Goal: Task Accomplishment & Management: Use online tool/utility

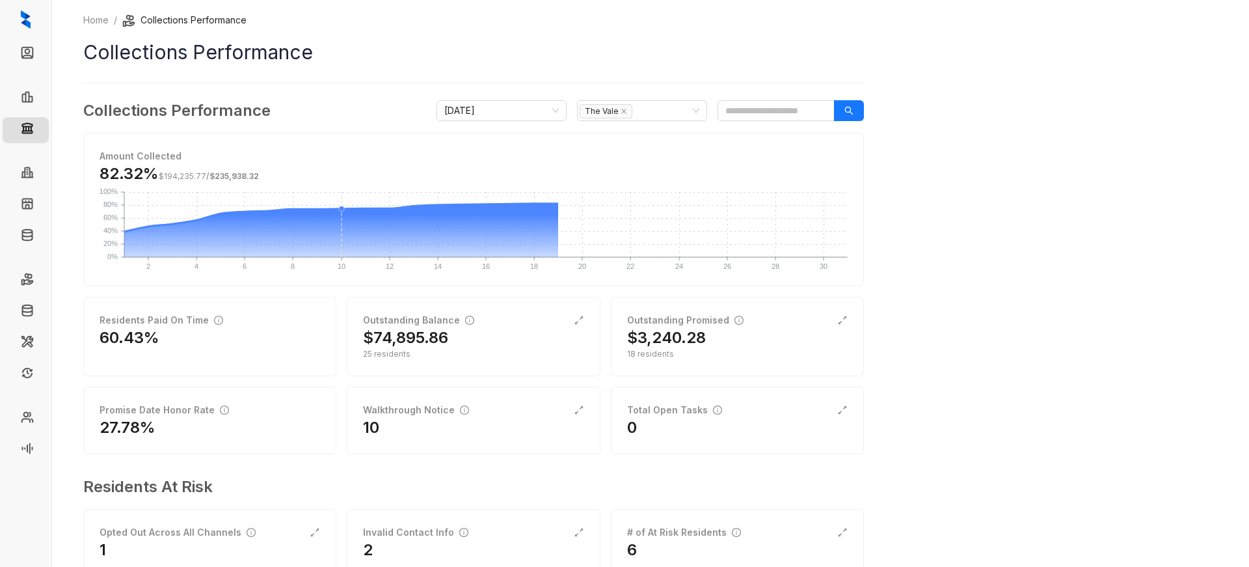
scroll to position [41, 0]
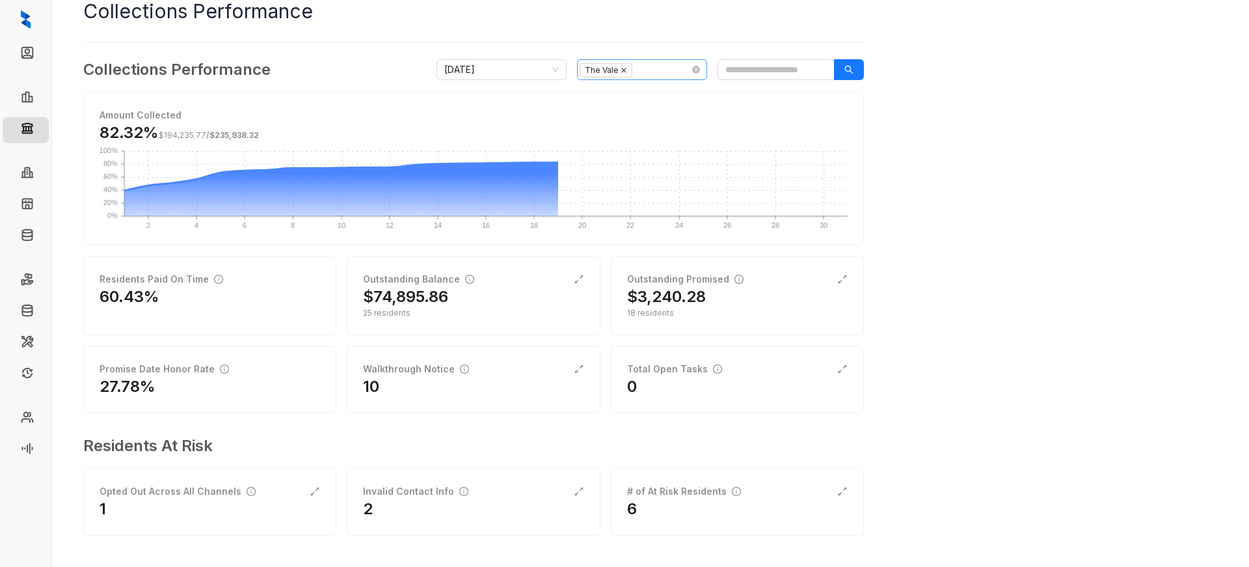
click at [623, 71] on icon "close" at bounding box center [623, 70] width 5 height 5
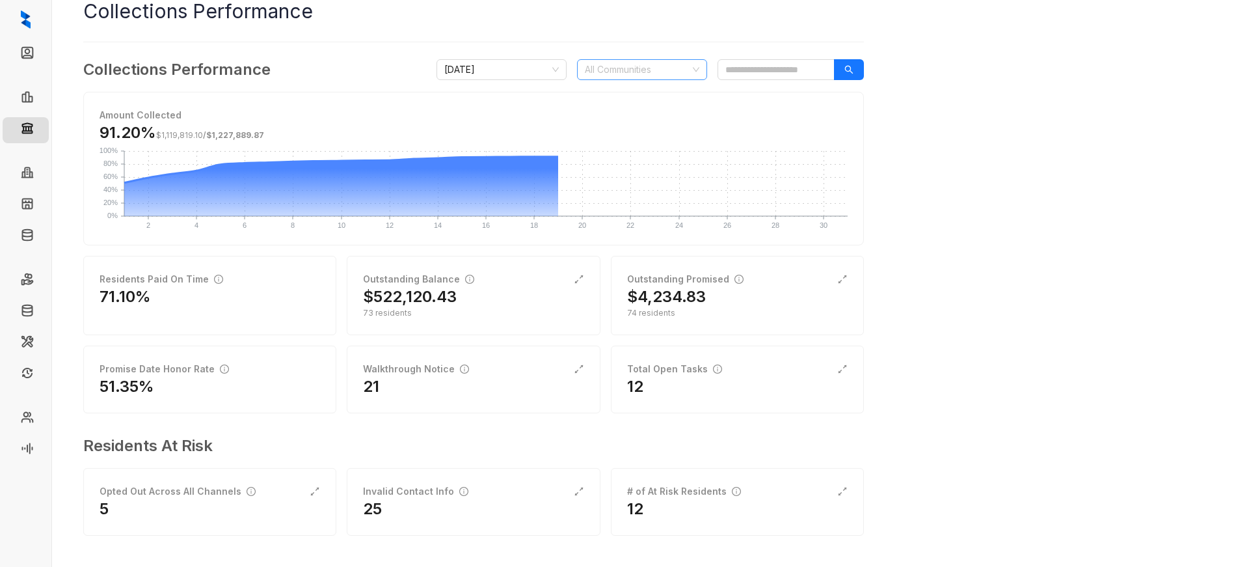
click at [626, 70] on div at bounding box center [635, 70] width 111 height 18
type input "**"
click at [628, 120] on div "Bristol On Union" at bounding box center [642, 116] width 109 height 14
click at [913, 165] on div "Home / Collections Performance Collections Performance Collections Performance …" at bounding box center [650, 283] width 1197 height 567
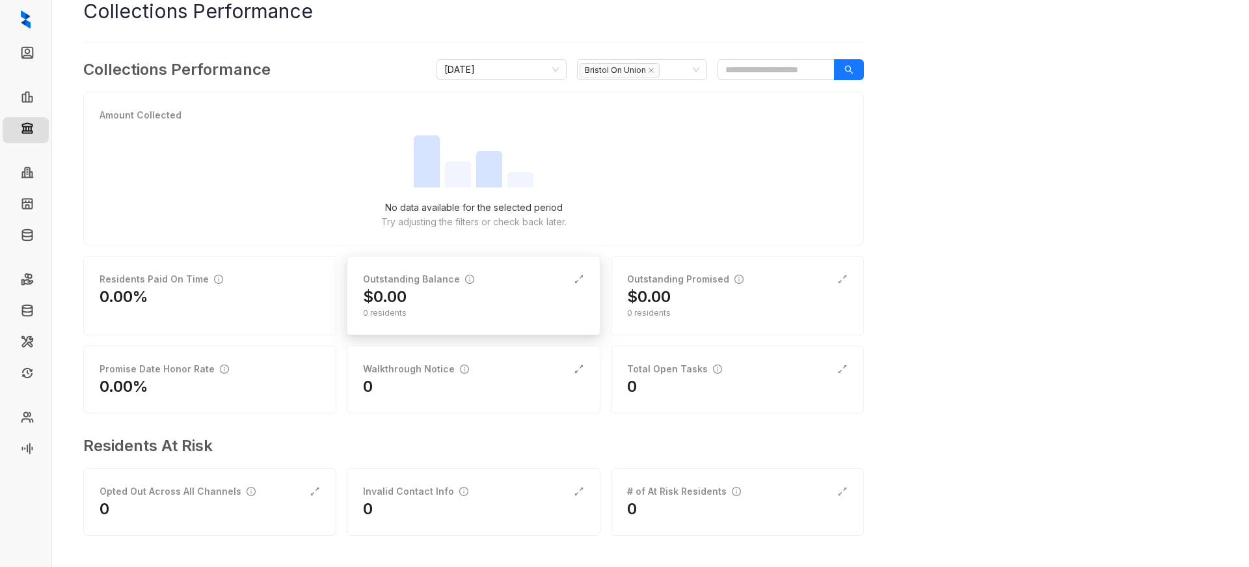
click at [422, 315] on div "0 residents" at bounding box center [473, 313] width 221 height 12
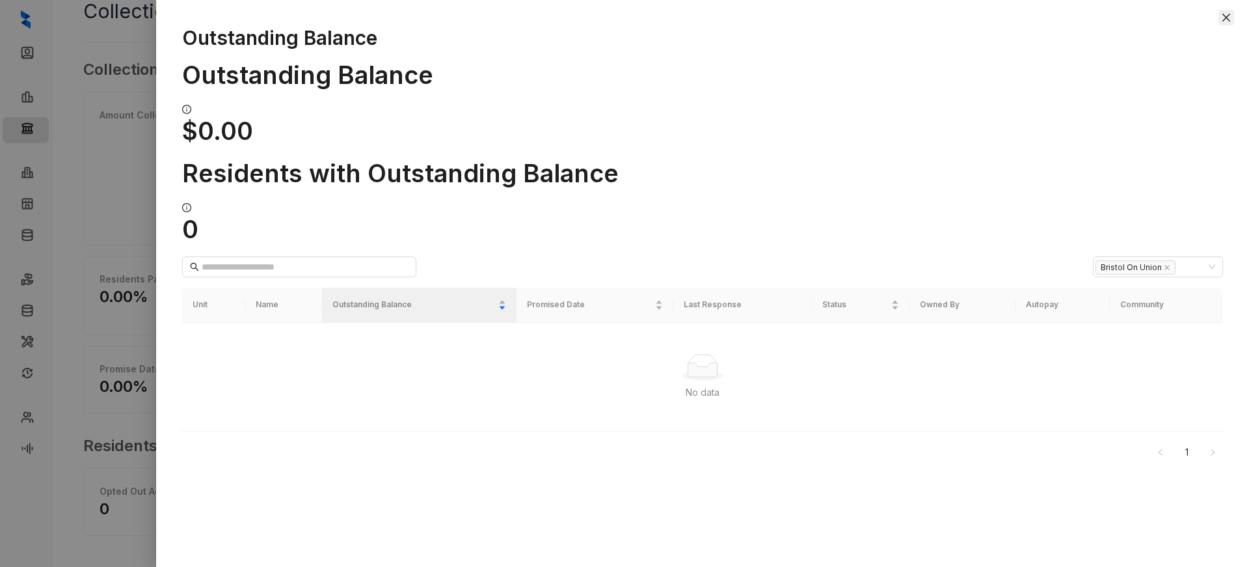
click at [1228, 18] on icon "close" at bounding box center [1226, 17] width 10 height 10
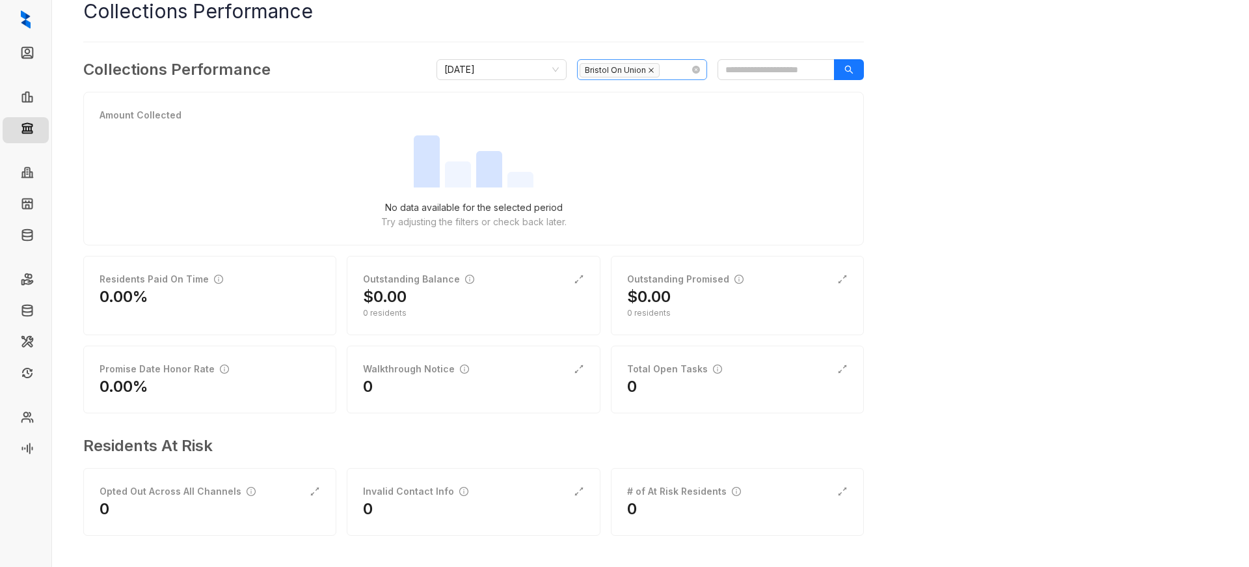
click at [648, 68] on icon "close" at bounding box center [651, 70] width 7 height 7
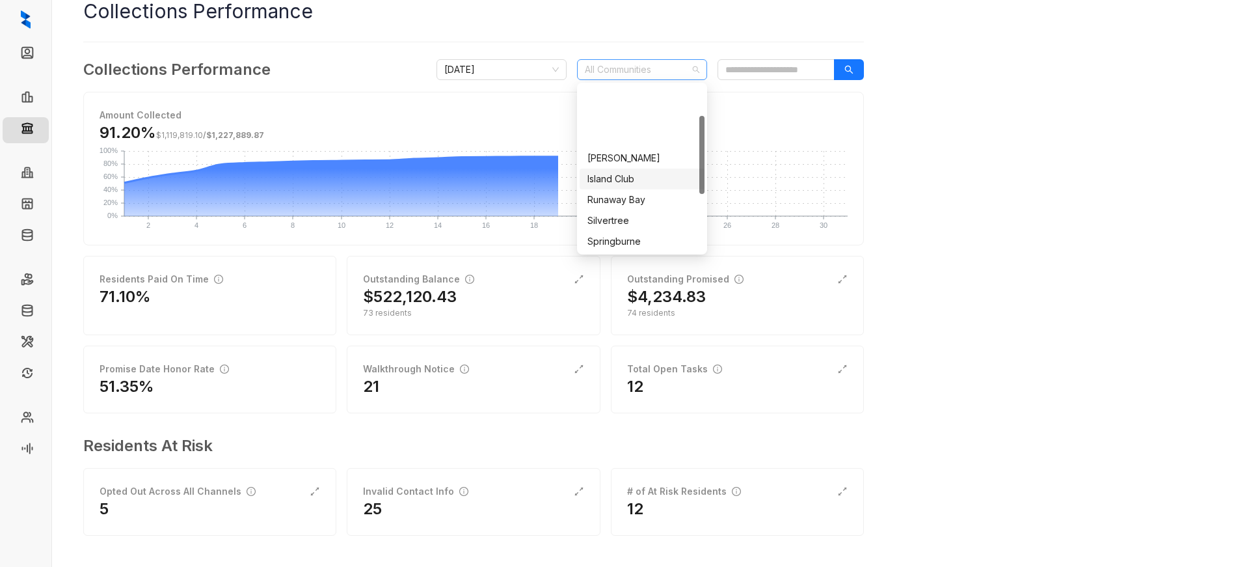
scroll to position [187, 0]
click at [632, 238] on div "The Vale" at bounding box center [642, 241] width 109 height 14
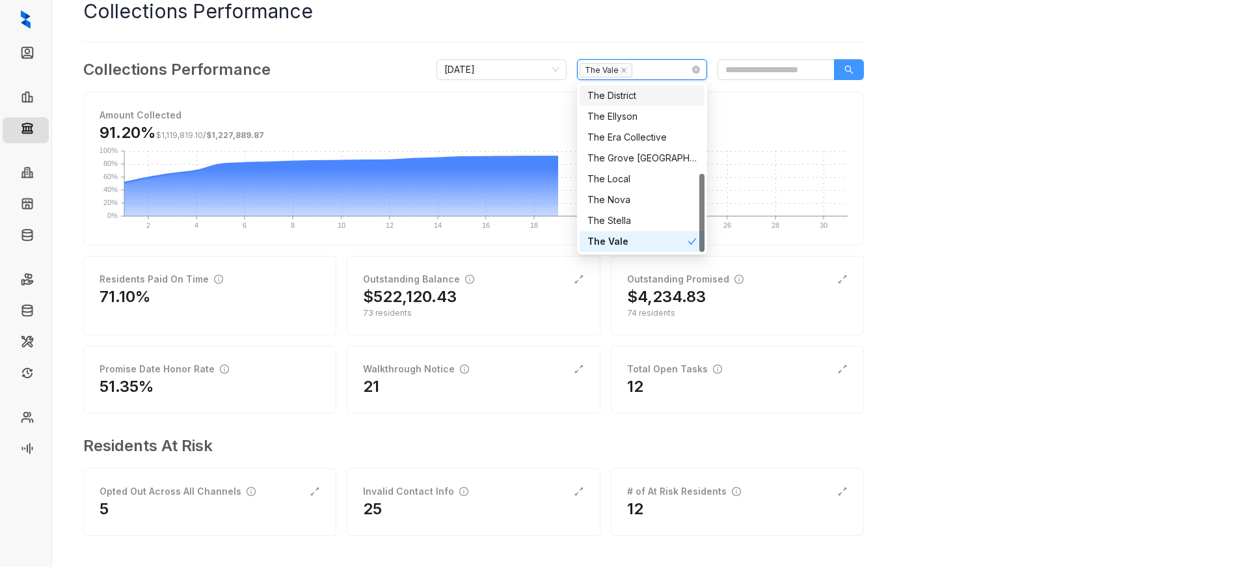
click at [843, 62] on button "button" at bounding box center [849, 69] width 30 height 21
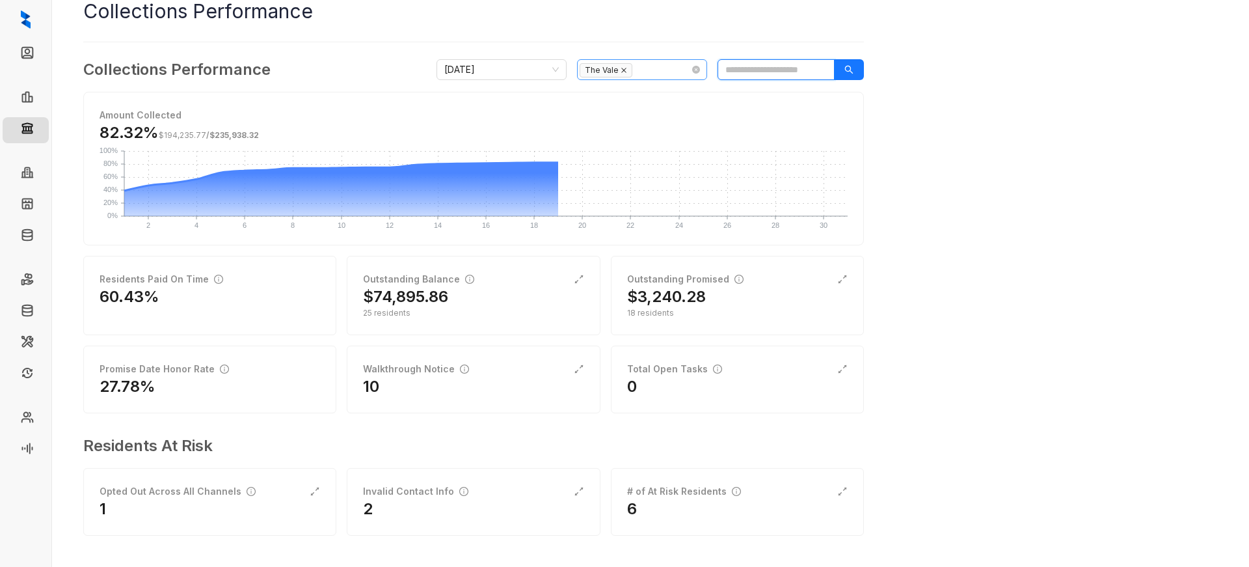
click at [623, 73] on icon "close" at bounding box center [624, 70] width 7 height 7
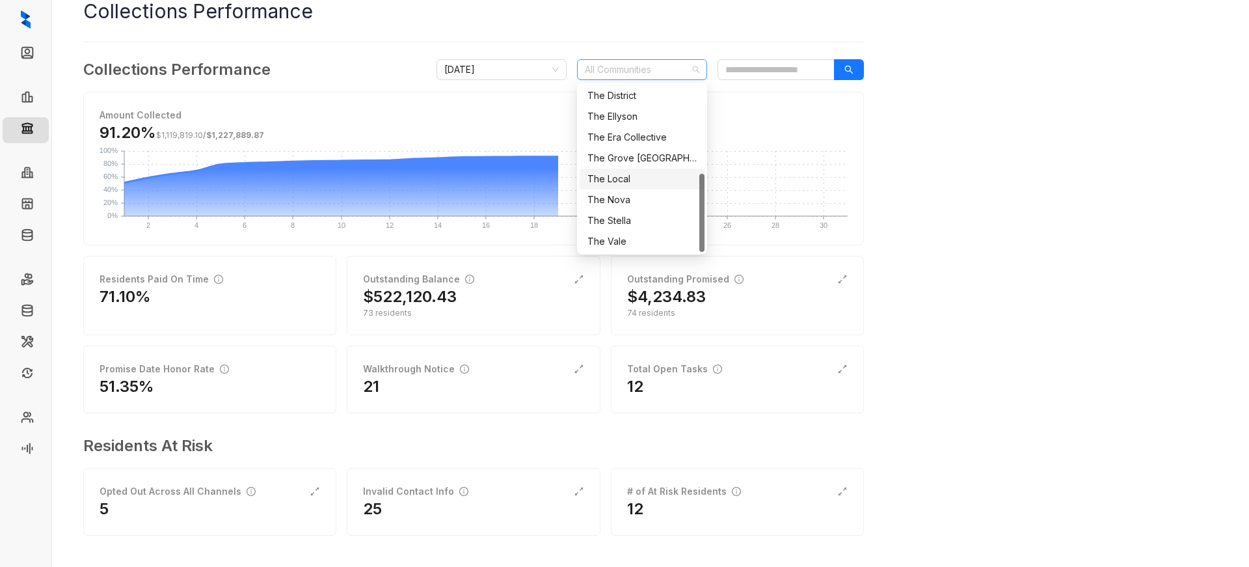
click at [621, 180] on div "The Local" at bounding box center [642, 179] width 109 height 14
click at [854, 68] on button "button" at bounding box center [849, 69] width 30 height 21
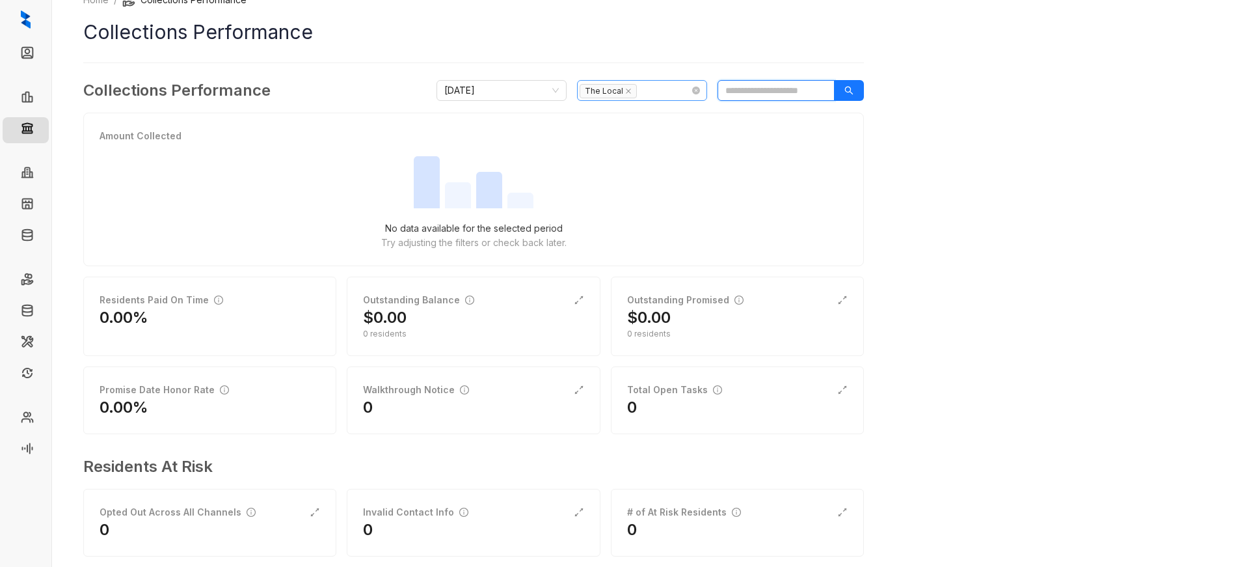
scroll to position [0, 0]
